Goal: Navigation & Orientation: Find specific page/section

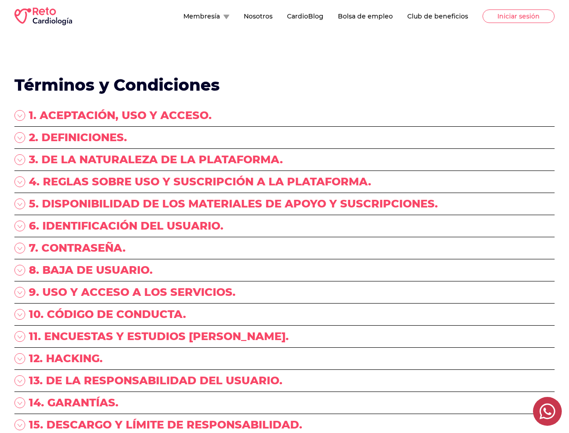
click at [284, 216] on div "5. DISPONIBILIDAD DE LOS MATERIALES DE APOYO Y SUSCRIPCIONES." at bounding box center [284, 207] width 540 height 22
click at [183, 16] on button "Membresía" at bounding box center [206, 16] width 46 height 9
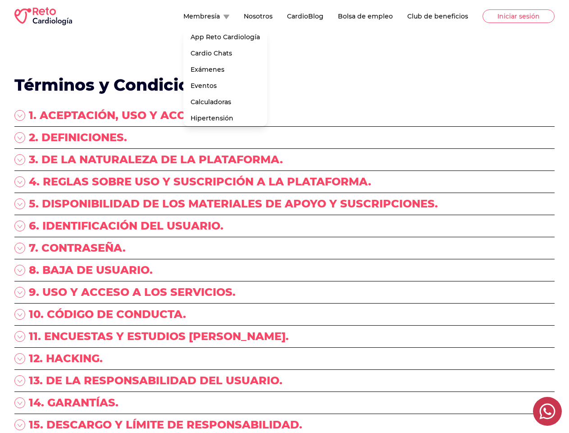
click at [284, 117] on div "1. ACEPTACIÓN, USO Y ACCESO." at bounding box center [284, 117] width 540 height 18
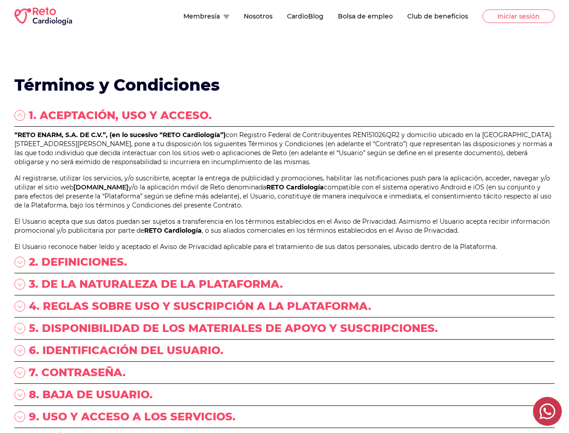
click at [284, 139] on p "“RETO ENARM, S.A. DE C.V.”, (en lo sucesivo “RETO Cardiología”) con Registro Fe…" at bounding box center [284, 148] width 540 height 36
click at [284, 161] on p "“RETO ENARM, S.A. DE C.V.”, (en lo sucesivo “RETO Cardiología”) con Registro Fe…" at bounding box center [284, 148] width 540 height 36
click at [284, 166] on p "“RETO ENARM, S.A. DE C.V.”, (en lo sucesivo “RETO Cardiología”) con Registro Fe…" at bounding box center [284, 148] width 540 height 36
click at [128, 191] on link "[DOMAIN_NAME]" at bounding box center [100, 187] width 55 height 8
click at [284, 210] on p "Al registrarse, utilizar los servicios, y/o suscribirte, aceptar la entrega de …" at bounding box center [284, 191] width 540 height 36
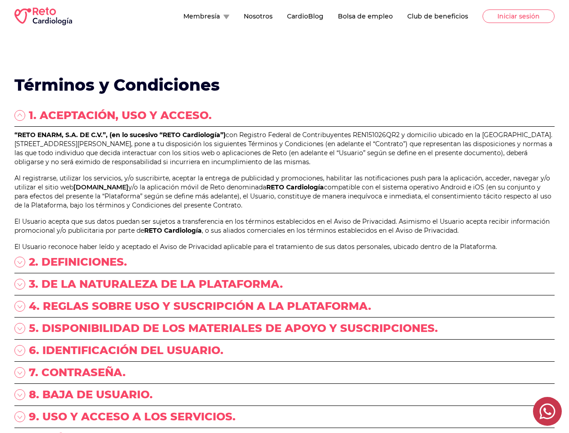
click at [284, 250] on div "“RETO ENARM, S.A. DE C.V.”, (en lo sucesivo “RETO Cardiología”) con Registro Fe…" at bounding box center [284, 190] width 540 height 121
click at [284, 235] on p "El Usuario acepta que sus datos puedan ser sujetos a transferencia en los térmi…" at bounding box center [284, 226] width 540 height 18
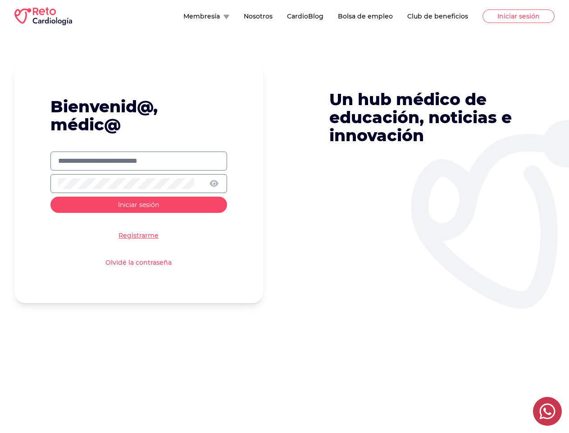
click at [284, 216] on div "Bienvenid@, médic@ Iniciar sesión Registrarme Olvidé la contraseña Un hub médic…" at bounding box center [284, 182] width 540 height 242
click at [183, 16] on button "Membresía" at bounding box center [206, 16] width 46 height 9
click at [214, 183] on icon at bounding box center [214, 183] width 9 height 7
